Goal: Find specific page/section: Find specific page/section

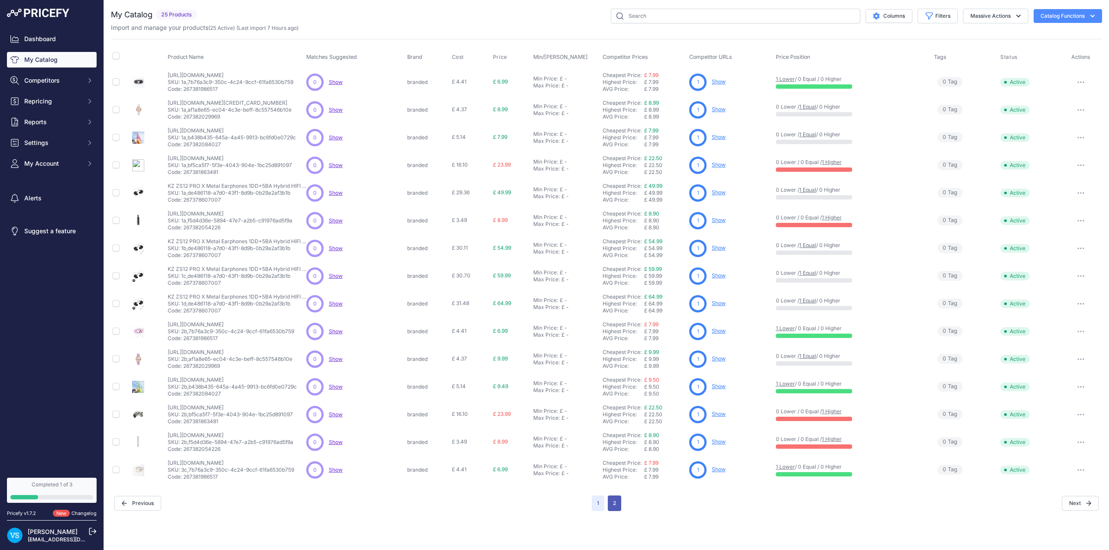
click at [617, 503] on button "2" at bounding box center [614, 504] width 13 height 16
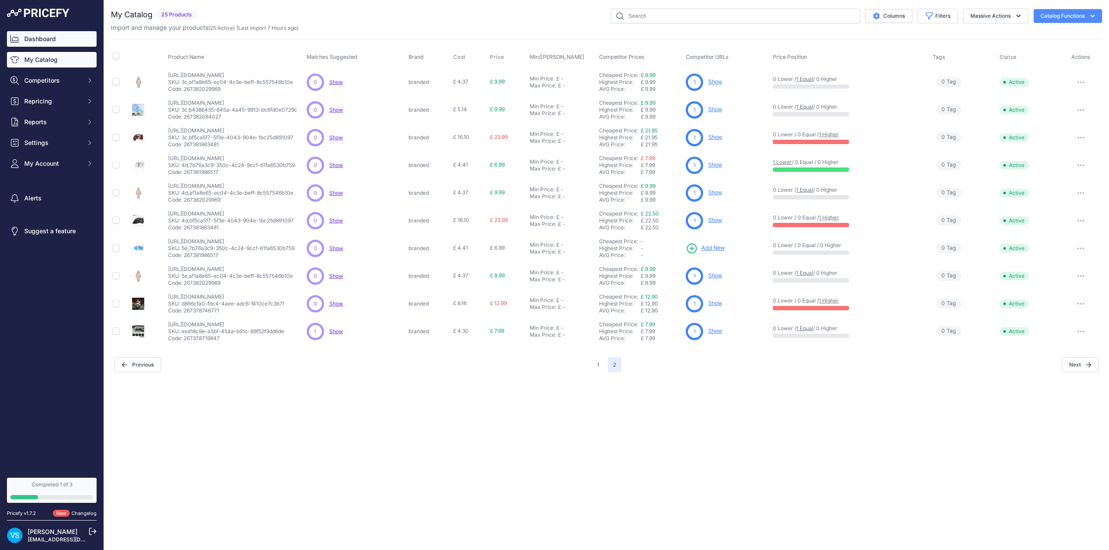
click at [43, 36] on link "Dashboard" at bounding box center [52, 39] width 90 height 16
